Goal: Task Accomplishment & Management: Use online tool/utility

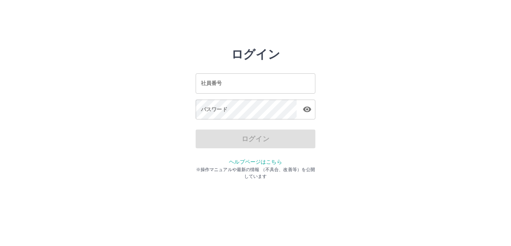
click at [202, 84] on input "社員番号" at bounding box center [256, 83] width 120 height 20
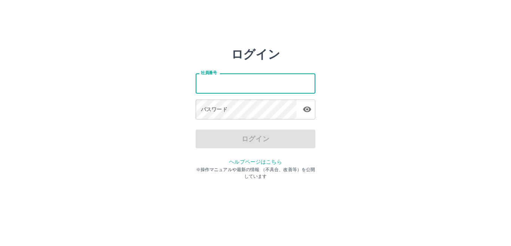
type input "*******"
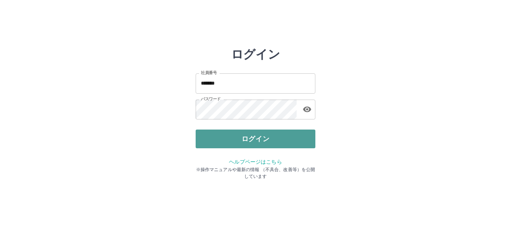
click at [263, 143] on button "ログイン" at bounding box center [256, 138] width 120 height 19
